Goal: Task Accomplishment & Management: Manage account settings

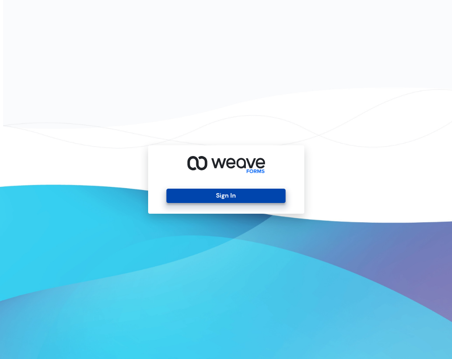
click at [240, 195] on button "Sign In" at bounding box center [226, 195] width 119 height 14
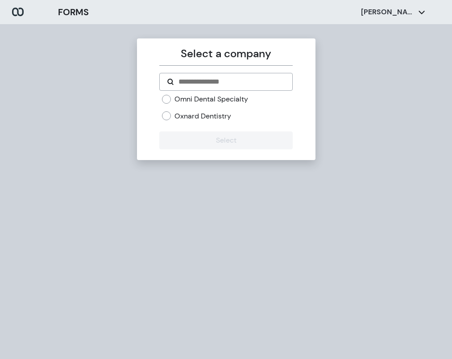
click at [223, 99] on label "Omni Dental Specialty" at bounding box center [212, 99] width 74 height 10
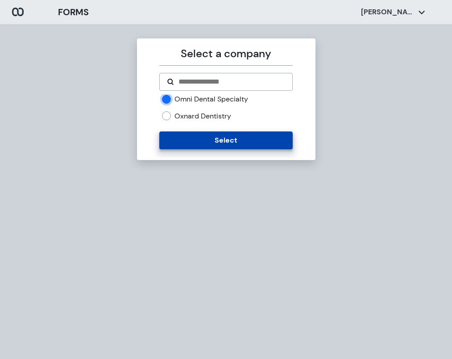
click at [207, 144] on button "Select" at bounding box center [226, 140] width 134 height 18
